Goal: Transaction & Acquisition: Obtain resource

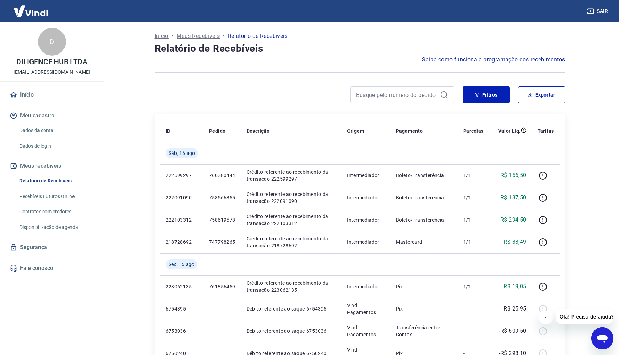
click at [486, 95] on button "Filtros" at bounding box center [486, 94] width 47 height 17
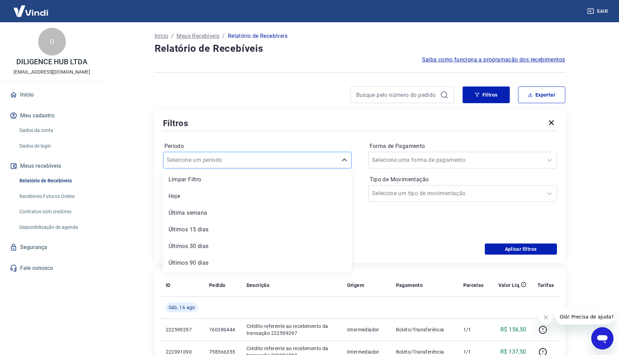
drag, startPoint x: 0, startPoint y: 0, endPoint x: 213, endPoint y: 155, distance: 263.0
click at [213, 155] on div at bounding box center [250, 160] width 167 height 10
click at [236, 104] on div "Filtros Exportar Filtros Período option Hoje focused, 2 of 7. 7 results availab…" at bounding box center [360, 174] width 411 height 176
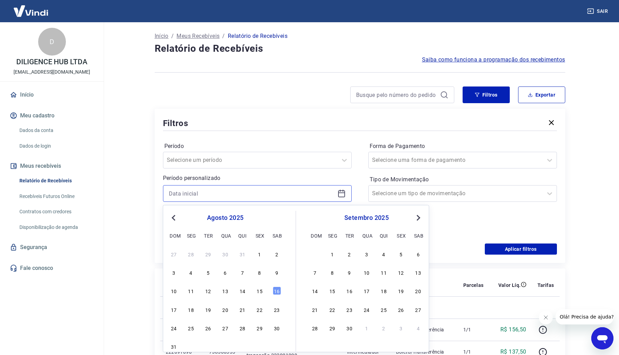
drag, startPoint x: 206, startPoint y: 183, endPoint x: 229, endPoint y: 193, distance: 24.5
click at [229, 193] on input at bounding box center [252, 193] width 166 height 10
type input "[DATE]"
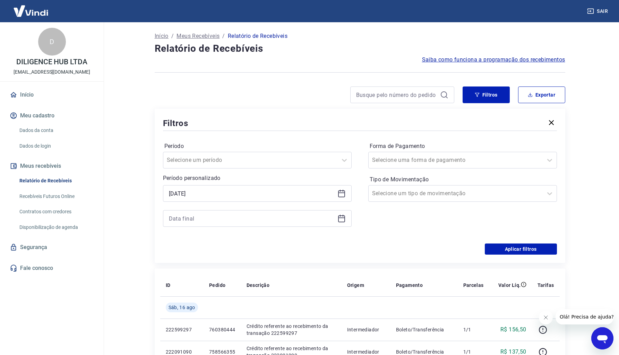
drag, startPoint x: 229, startPoint y: 193, endPoint x: 139, endPoint y: 177, distance: 91.3
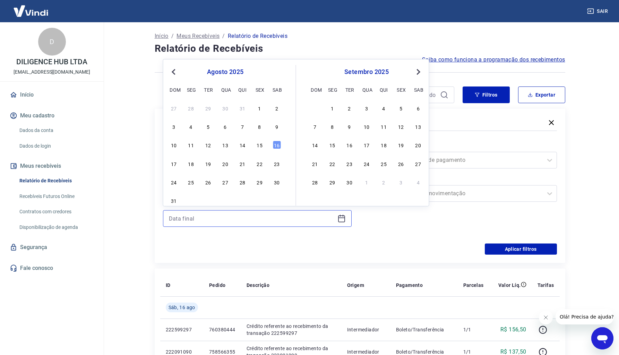
click at [188, 221] on input at bounding box center [252, 218] width 166 height 10
type input "0"
type input "[DATE]"
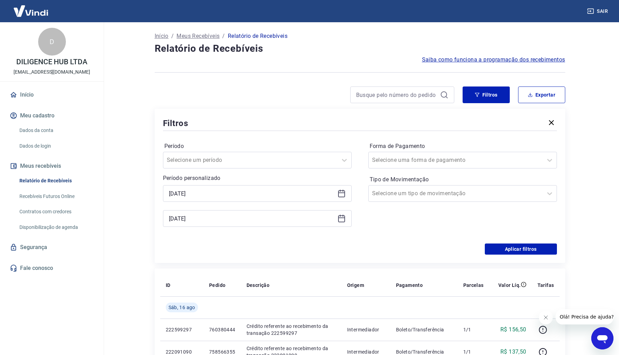
click at [117, 124] on main "Início / Meus Recebíveis / Relatório de Recebíveis Relatório de Recebíveis Saib…" at bounding box center [360, 188] width 519 height 332
drag, startPoint x: 139, startPoint y: 177, endPoint x: 504, endPoint y: 246, distance: 371.2
click at [504, 246] on button "Aplicar filtros" at bounding box center [521, 248] width 72 height 11
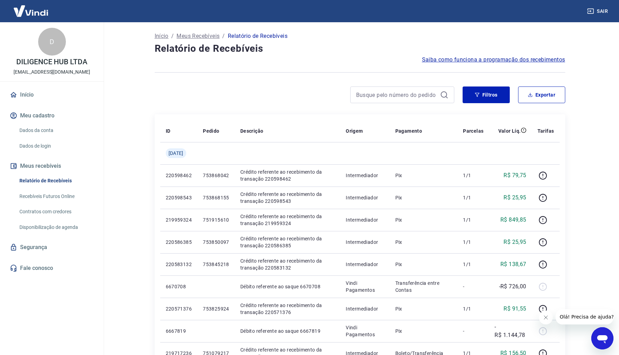
click at [541, 97] on button "Exportar" at bounding box center [541, 94] width 47 height 17
type input "[DATE]"
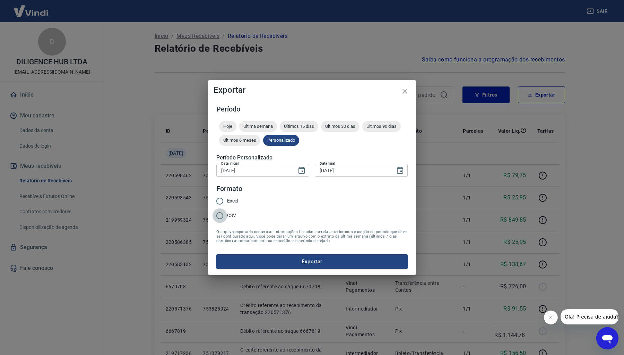
click at [220, 214] on input "CSV" at bounding box center [220, 215] width 15 height 15
radio input "true"
click at [275, 264] on button "Exportar" at bounding box center [311, 261] width 191 height 15
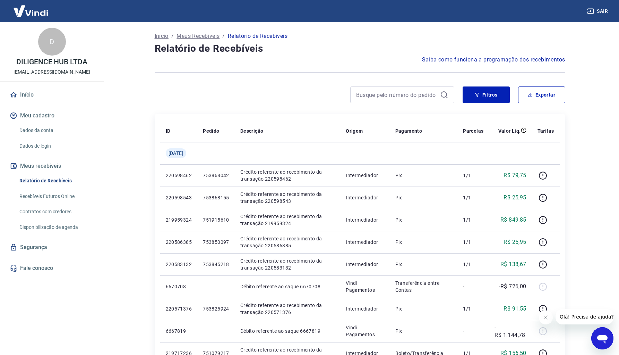
click at [468, 60] on span "Saiba como funciona a programação dos recebimentos" at bounding box center [493, 59] width 143 height 8
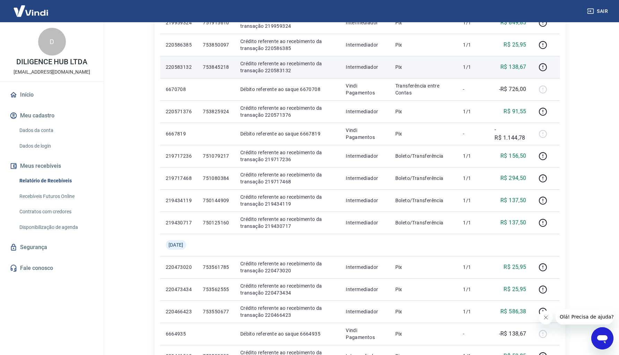
scroll to position [199, 0]
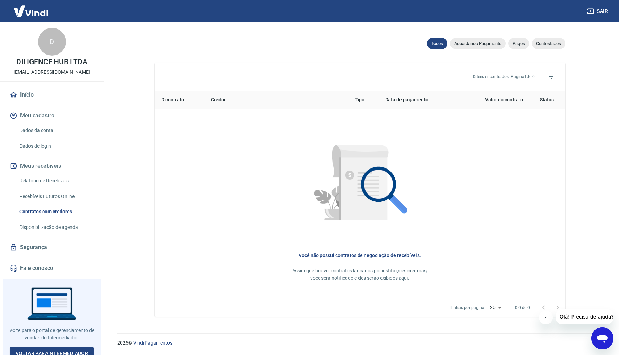
scroll to position [216, 0]
click at [54, 226] on link "Disponibilização de agenda" at bounding box center [56, 227] width 79 height 14
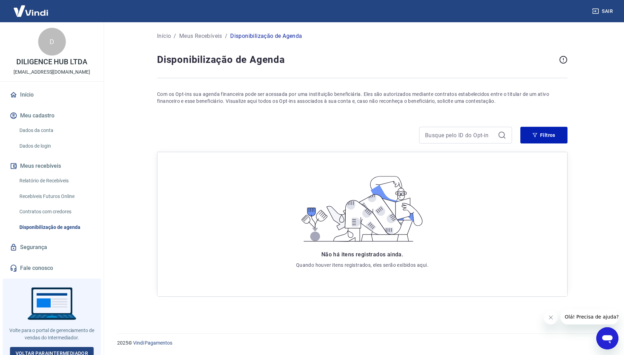
click at [60, 206] on link "Contratos com credores" at bounding box center [56, 211] width 79 height 14
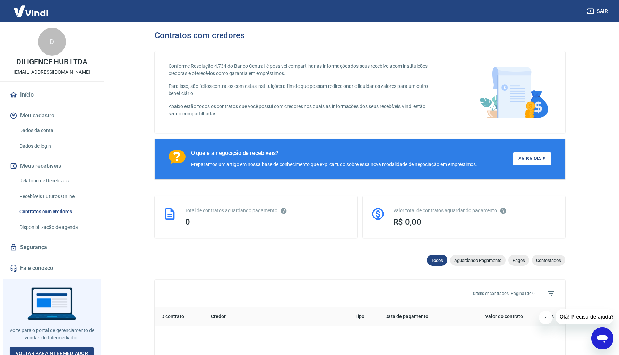
click at [62, 197] on link "Recebíveis Futuros Online" at bounding box center [56, 196] width 79 height 14
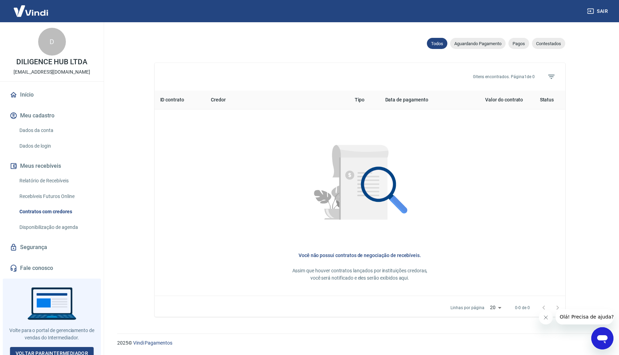
scroll to position [216, 0]
